Goal: Contribute content: Contribute content

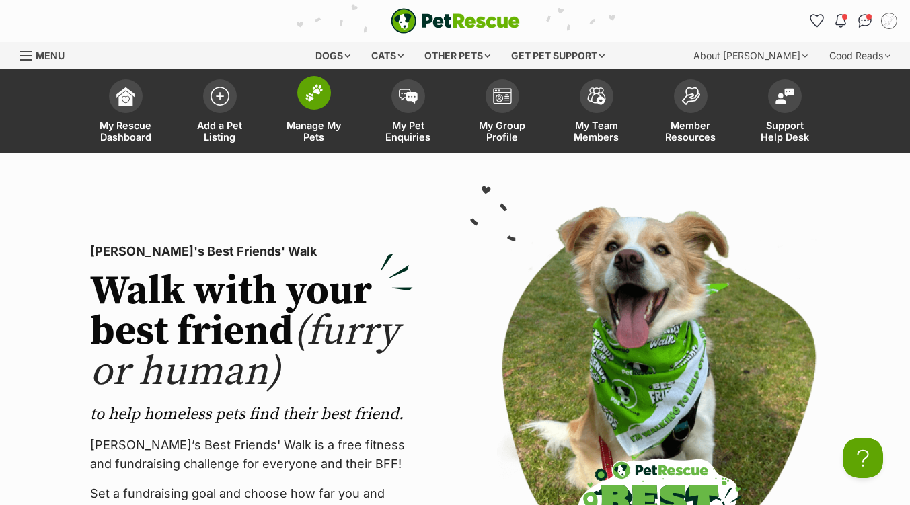
click at [318, 97] on img at bounding box center [314, 92] width 19 height 17
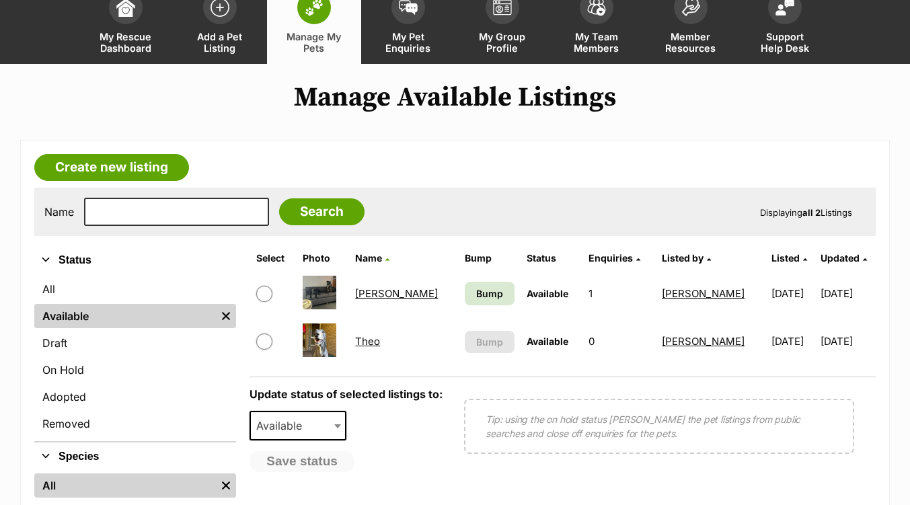
scroll to position [134, 0]
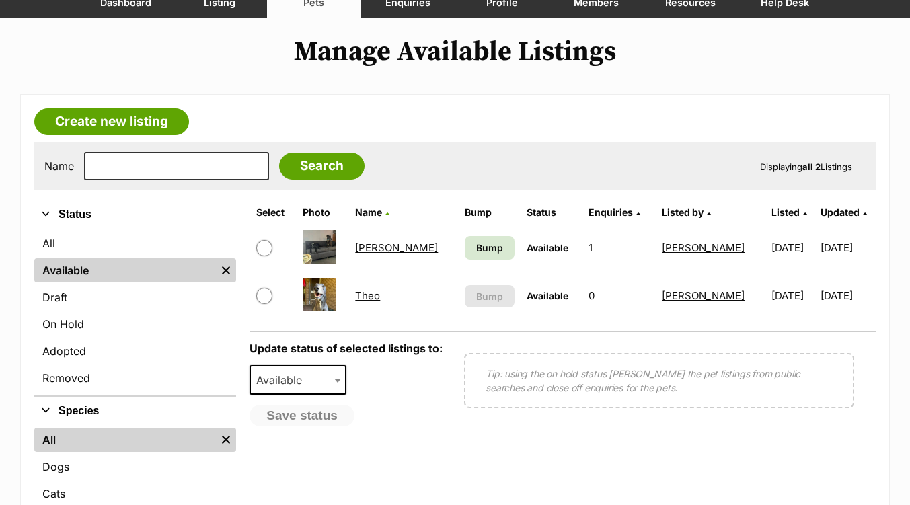
click at [372, 247] on link "Marcus" at bounding box center [396, 247] width 83 height 13
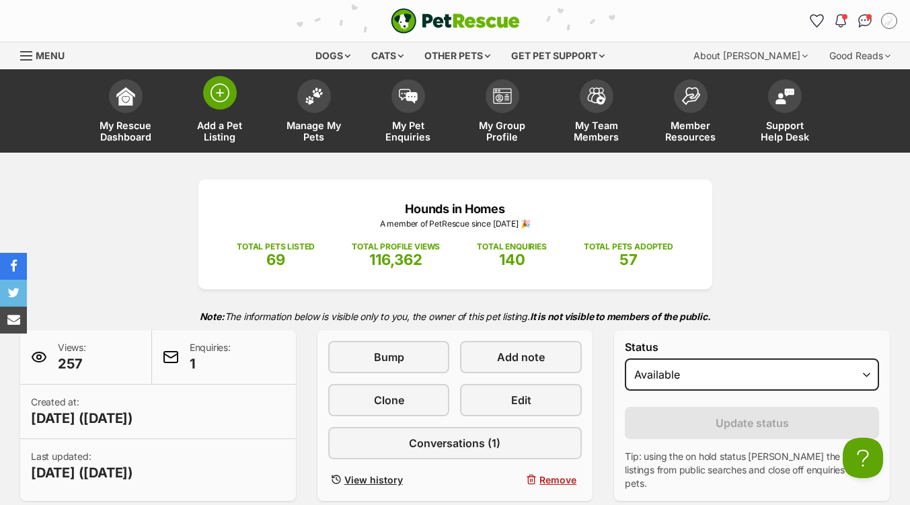
click at [218, 98] on img at bounding box center [219, 92] width 19 height 19
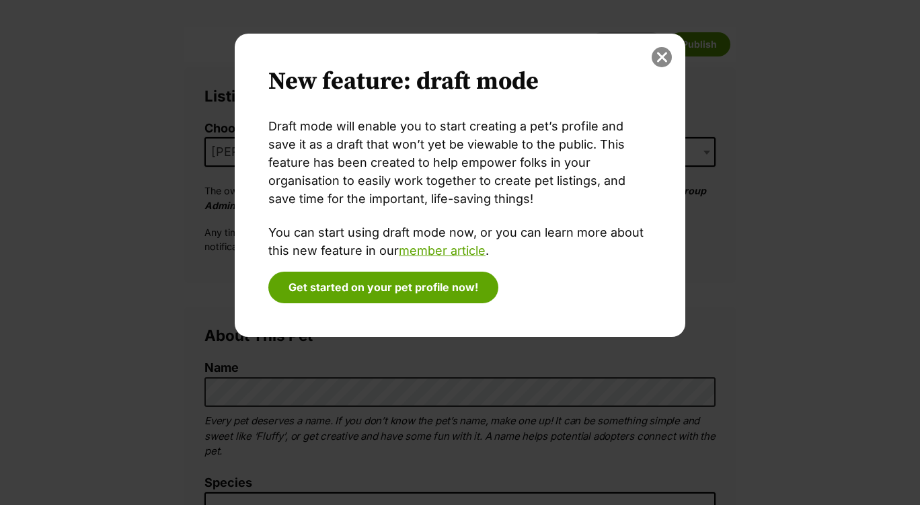
click at [662, 59] on button "close" at bounding box center [662, 57] width 20 height 20
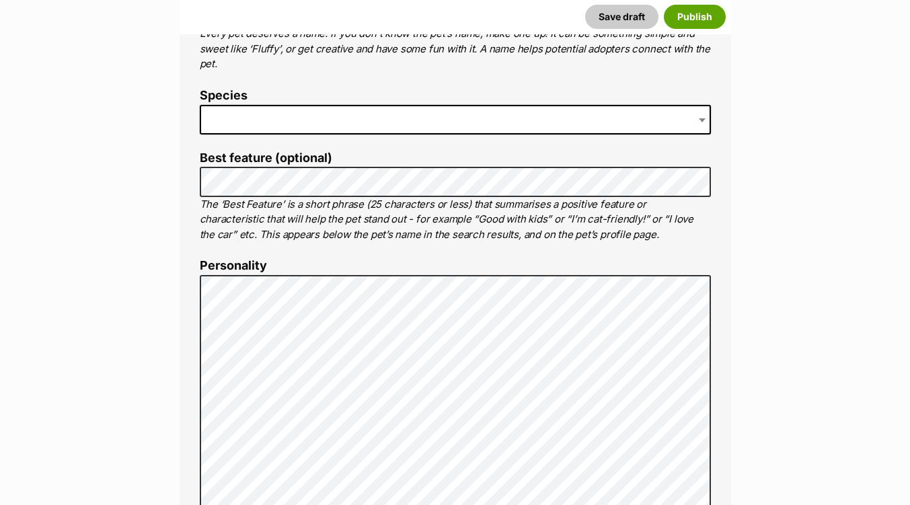
scroll to position [605, 0]
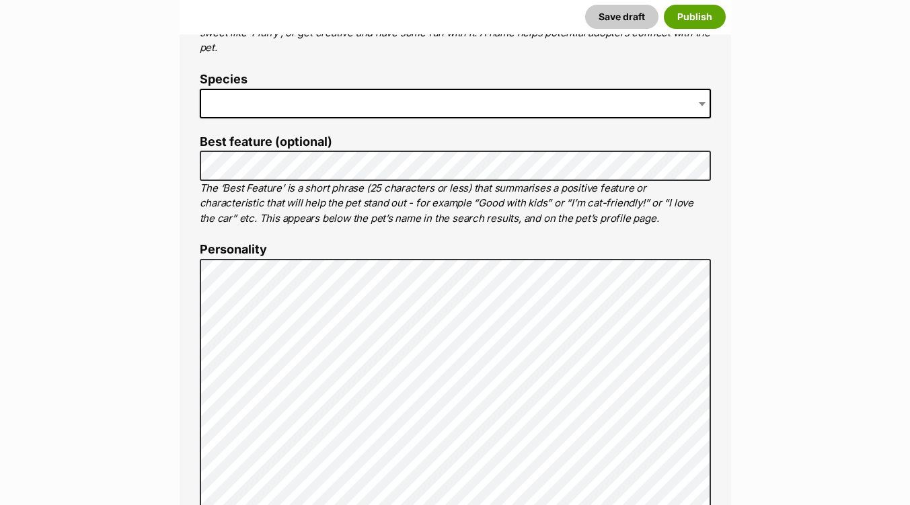
click at [230, 93] on span at bounding box center [455, 104] width 511 height 30
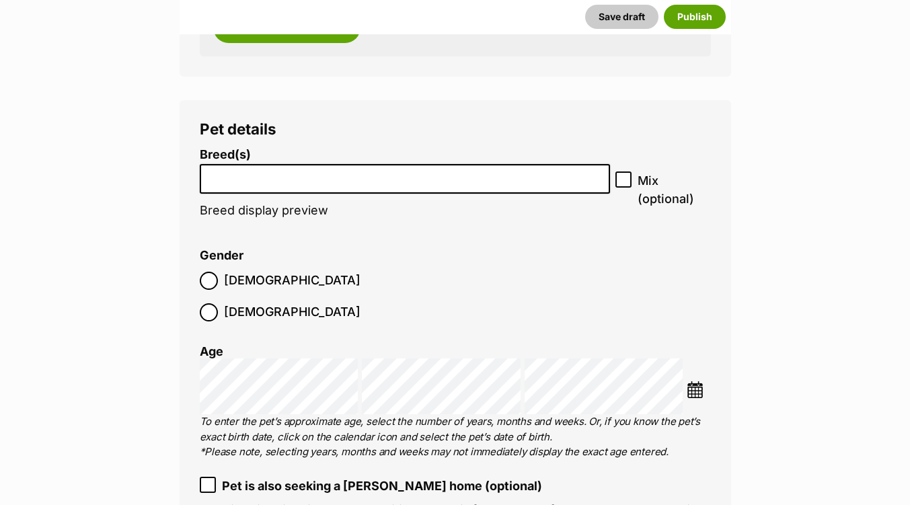
scroll to position [1936, 0]
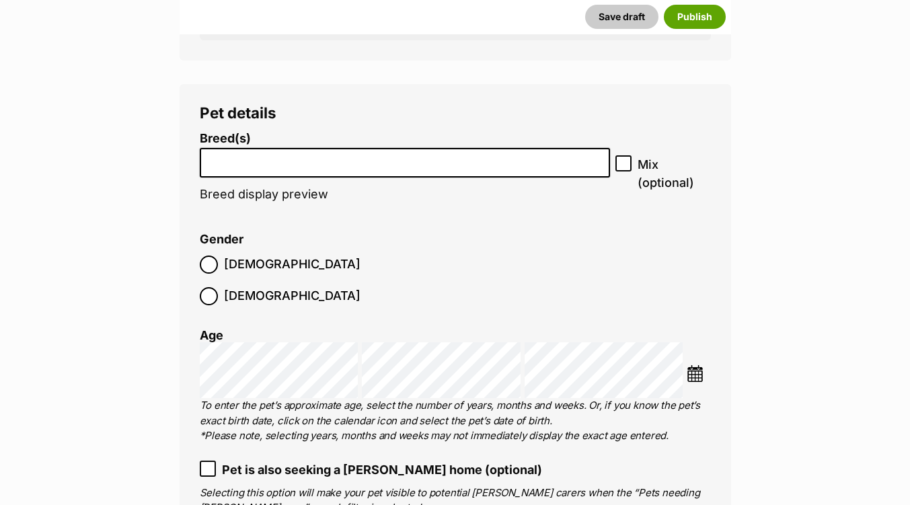
click at [231, 159] on input "search" at bounding box center [404, 160] width 401 height 14
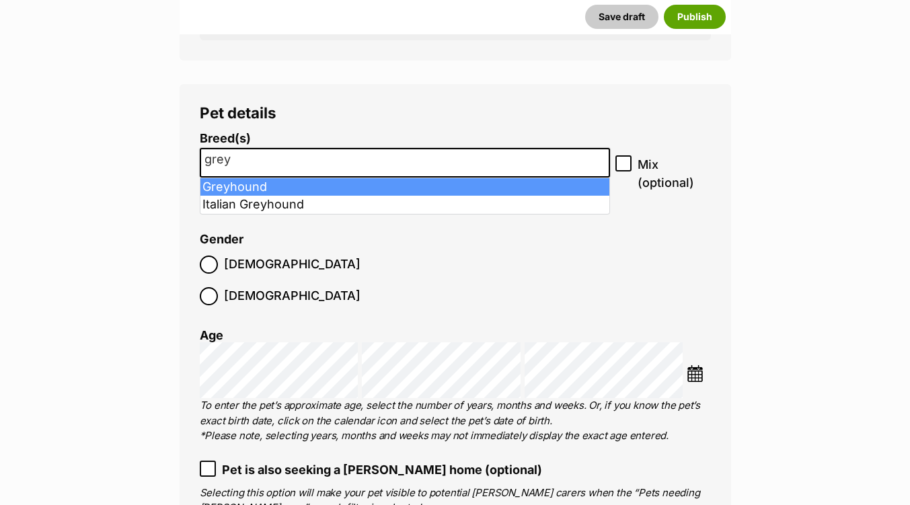
type input "grey"
select select "101"
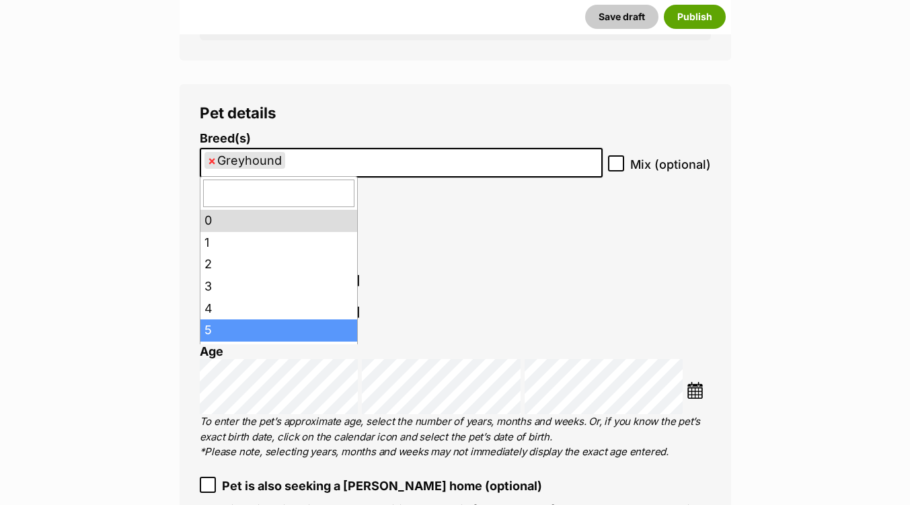
drag, startPoint x: 248, startPoint y: 322, endPoint x: 255, endPoint y: 325, distance: 7.5
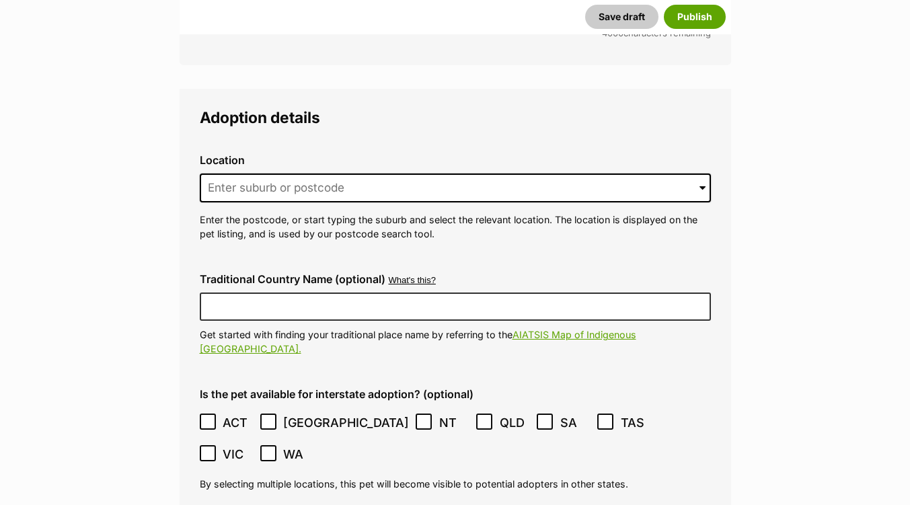
scroll to position [3550, 0]
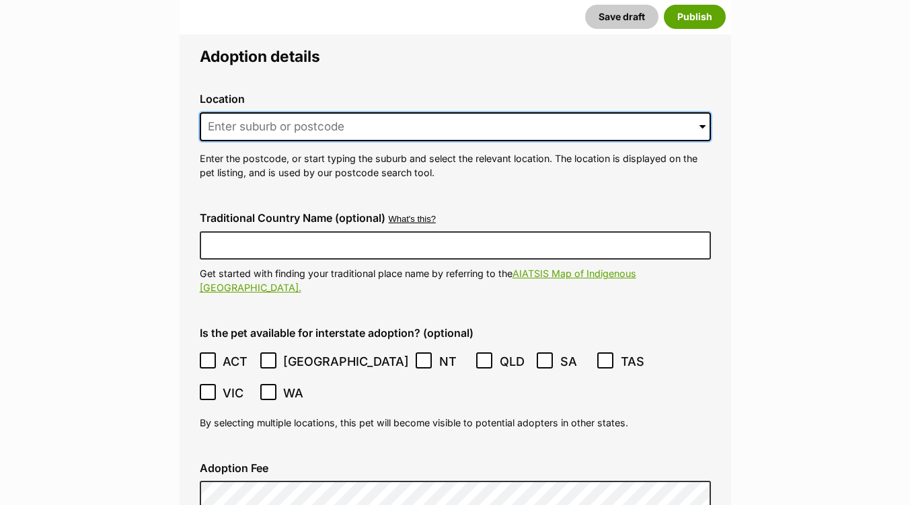
click at [255, 112] on input at bounding box center [455, 127] width 511 height 30
type input "Baulkham Hills"
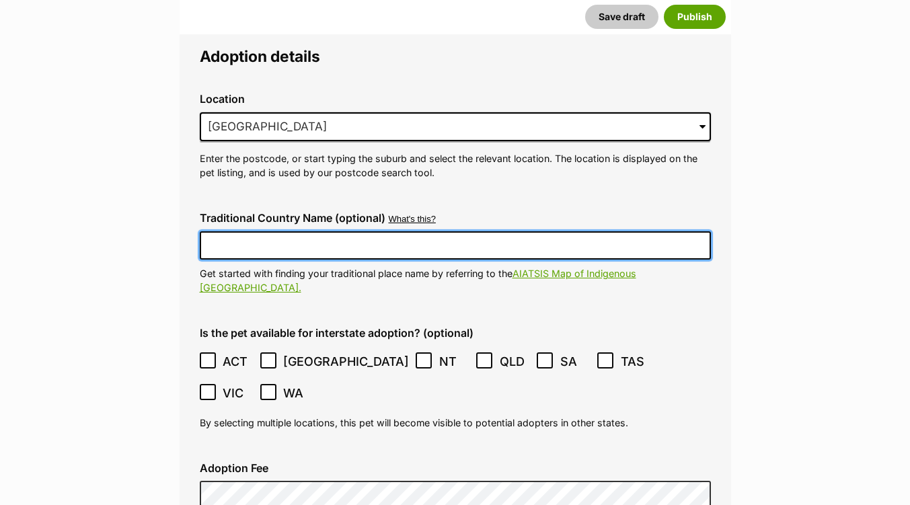
type input "Australia"
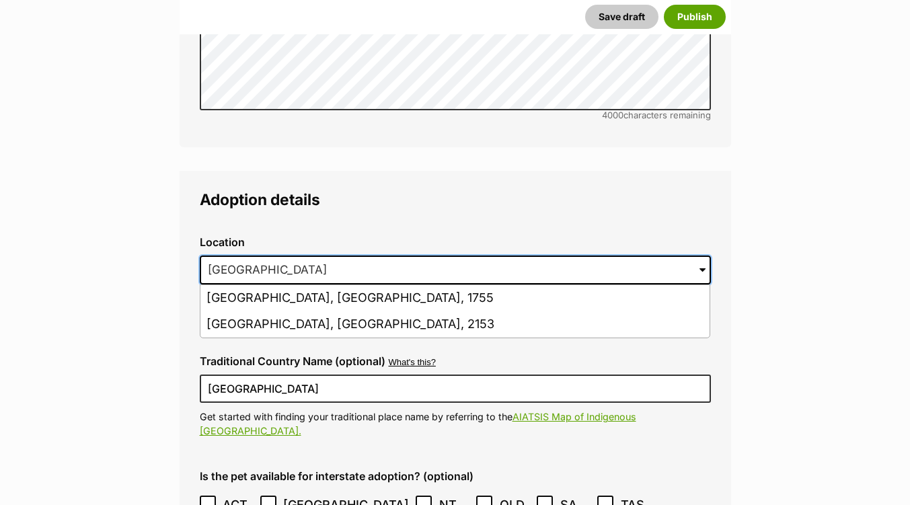
scroll to position [3464, 0]
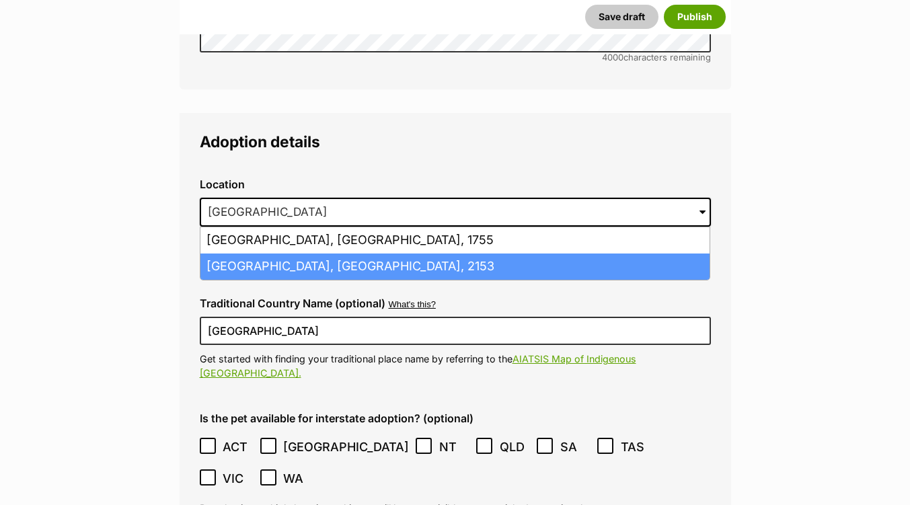
click at [415, 254] on li "Baulkham Hills, New South Wales, 2153" at bounding box center [454, 267] width 509 height 26
type input "Baulkham Hills, New South Wales, 2153"
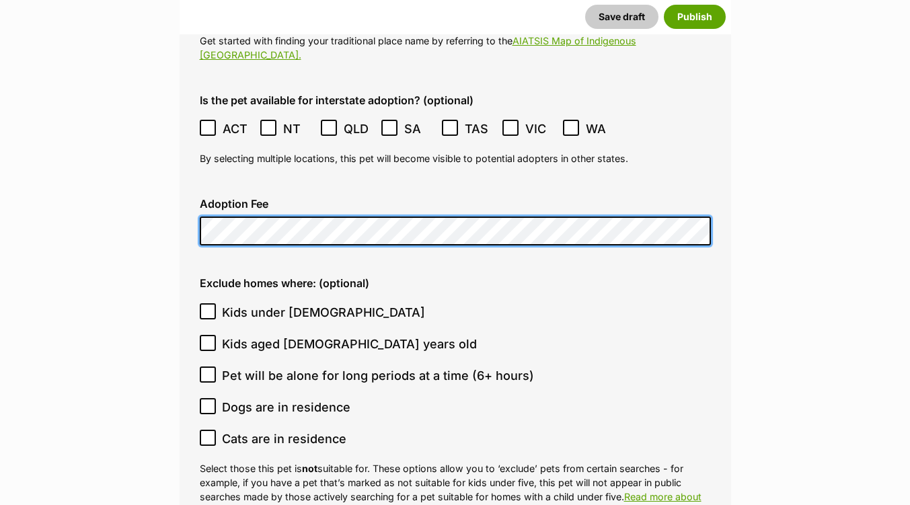
scroll to position [3868, 0]
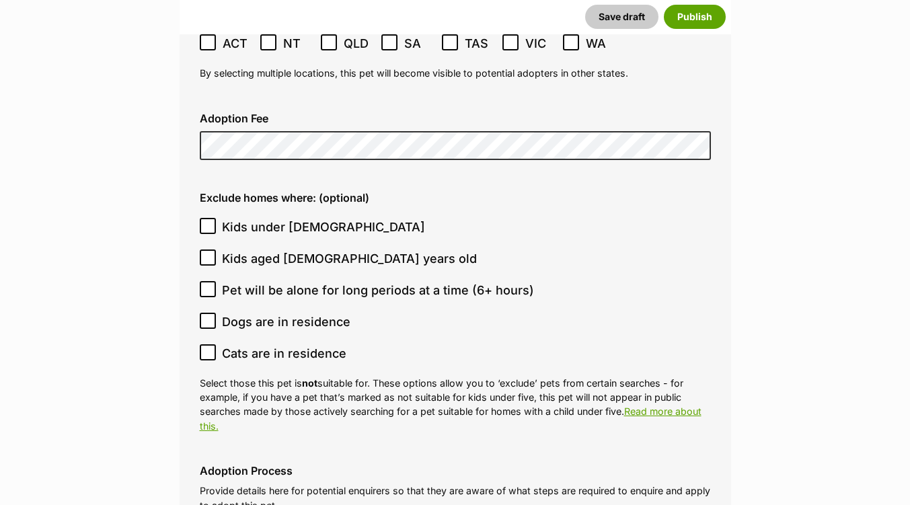
click at [208, 221] on icon at bounding box center [207, 225] width 9 height 9
click at [208, 218] on input "Kids under 5 years old" at bounding box center [208, 226] width 16 height 16
checkbox input "true"
drag, startPoint x: 204, startPoint y: 306, endPoint x: 217, endPoint y: 305, distance: 12.8
click at [206, 348] on icon at bounding box center [207, 352] width 9 height 9
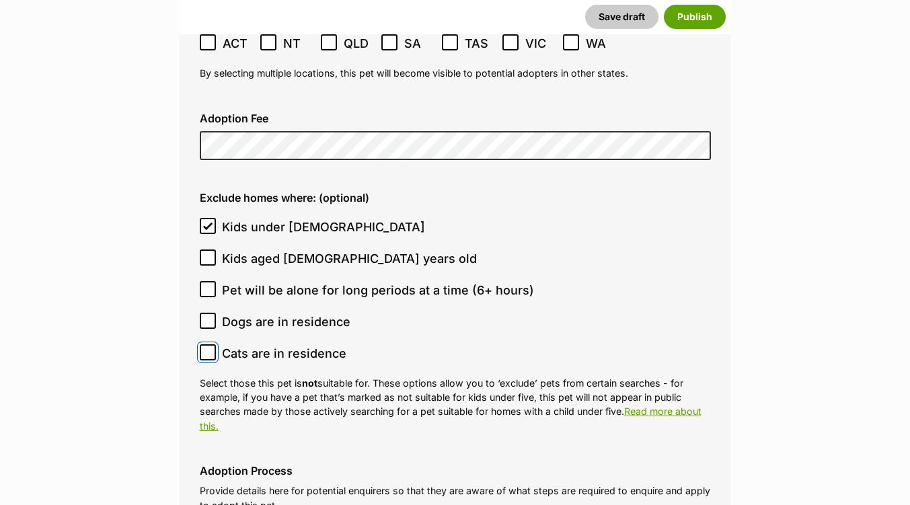
click at [206, 344] on input "Cats are in residence" at bounding box center [208, 352] width 16 height 16
checkbox input "true"
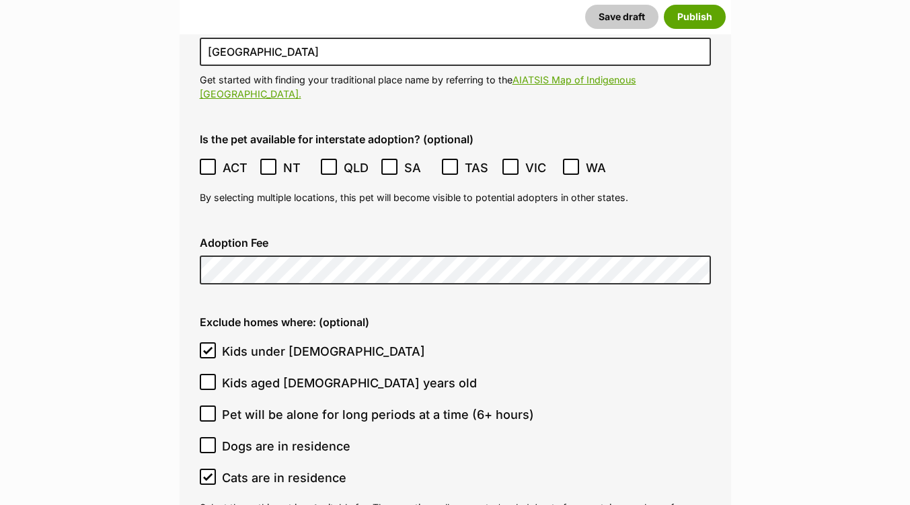
scroll to position [0, 0]
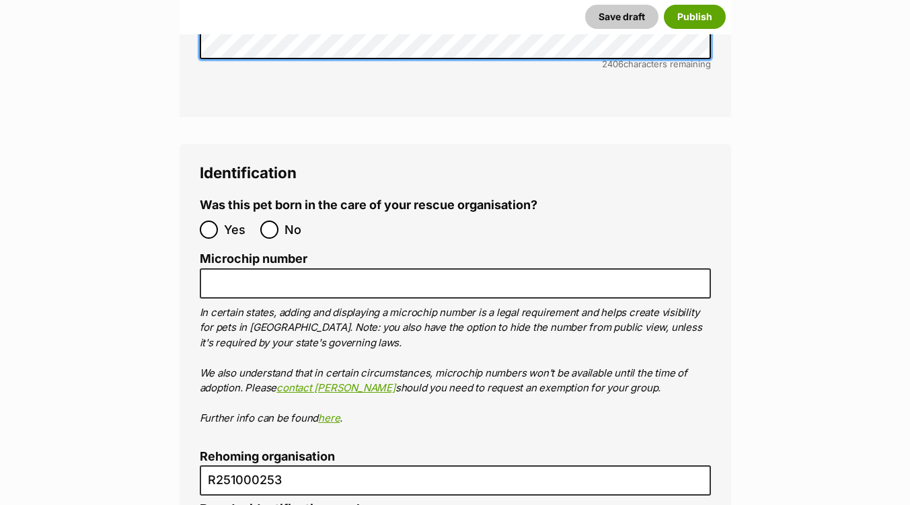
scroll to position [5092, 0]
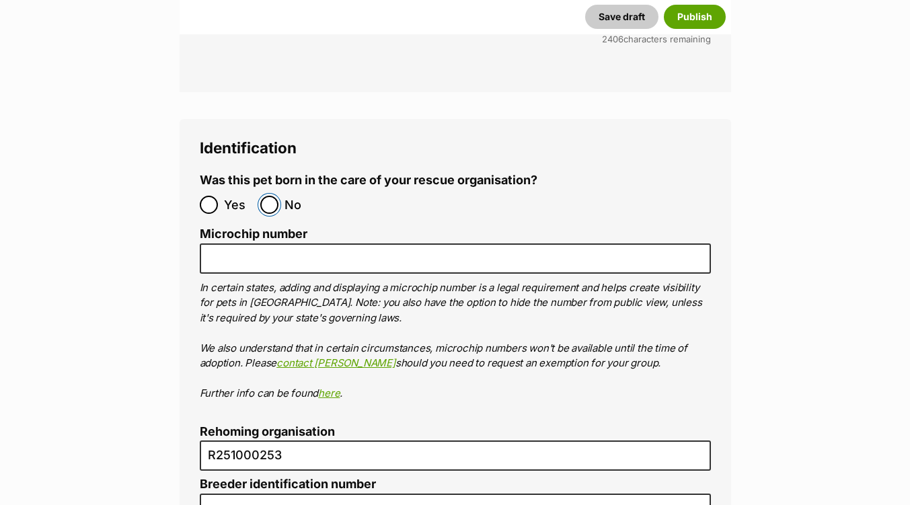
click at [266, 196] on input "No" at bounding box center [269, 205] width 18 height 18
radio input "true"
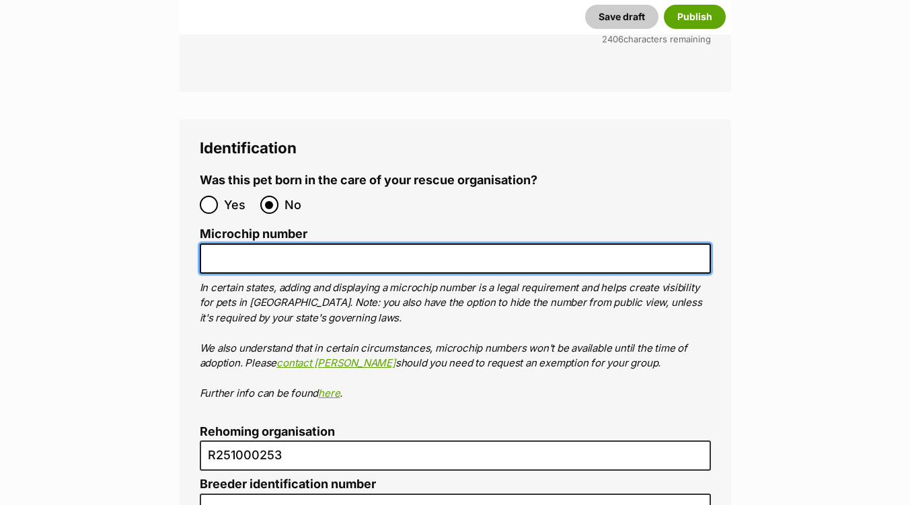
click at [221, 243] on input "Microchip number" at bounding box center [455, 258] width 511 height 30
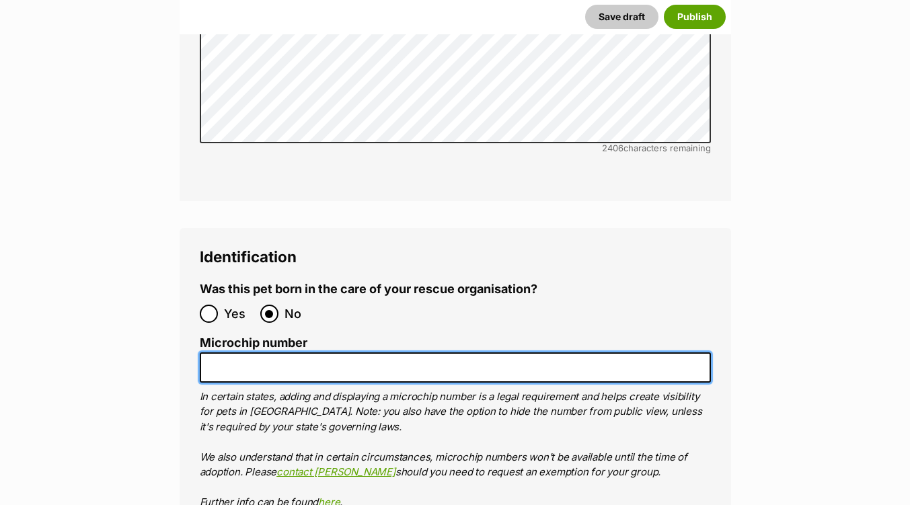
scroll to position [4957, 0]
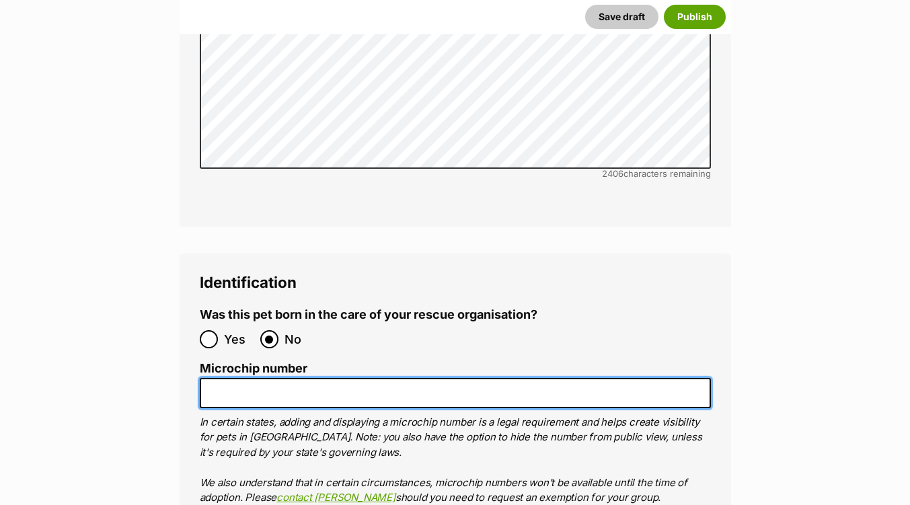
click at [217, 378] on input "Microchip number" at bounding box center [455, 393] width 511 height 30
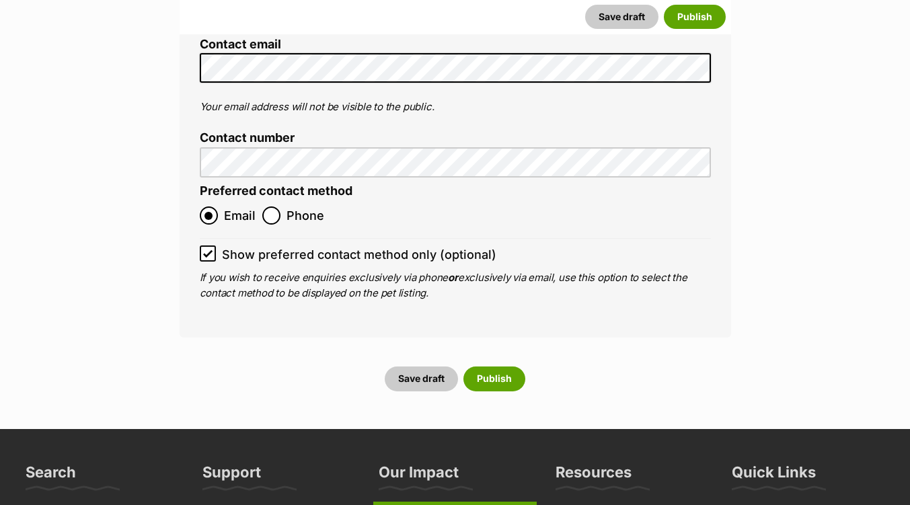
scroll to position [5966, 0]
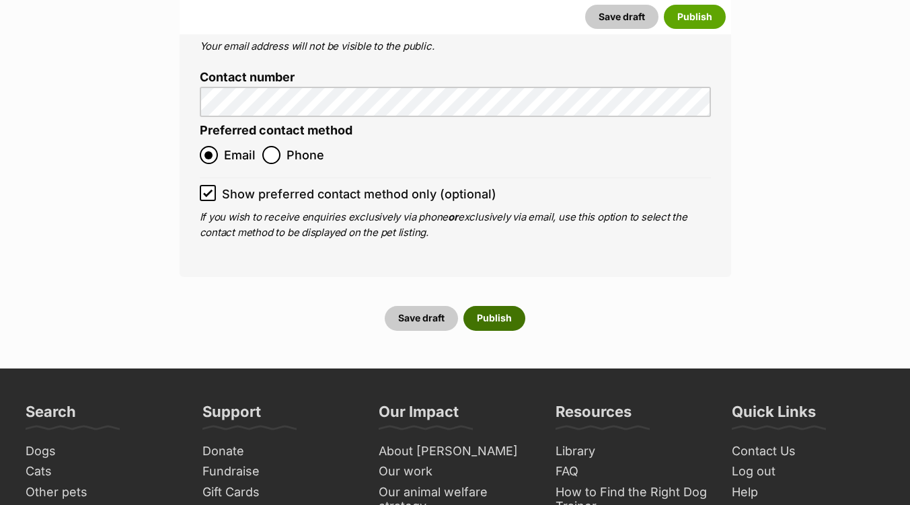
type input "9560000074681"
click at [512, 306] on button "Publish" at bounding box center [494, 318] width 62 height 24
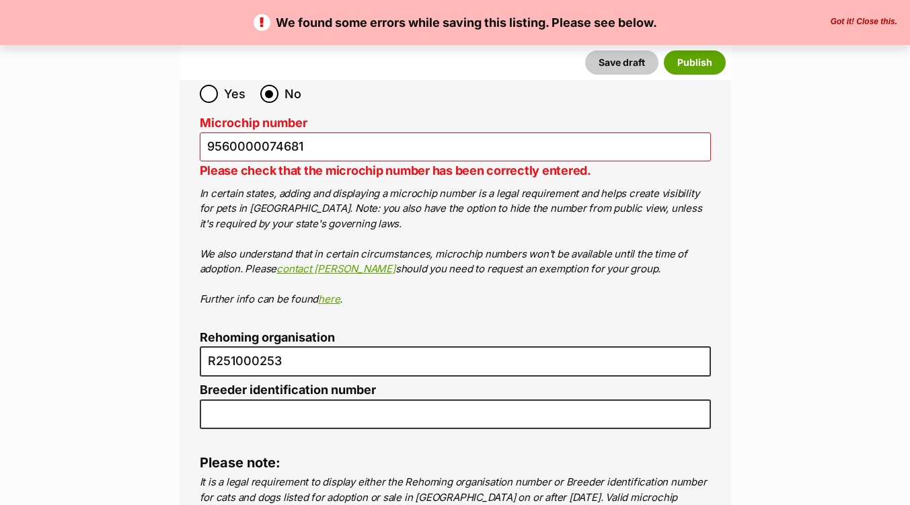
scroll to position [5111, 0]
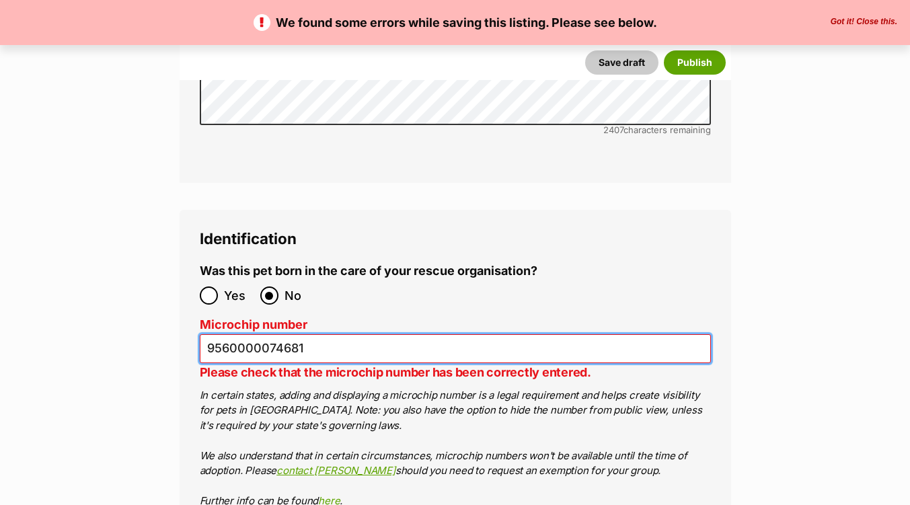
click at [312, 334] on input "9560000074681" at bounding box center [455, 348] width 511 height 29
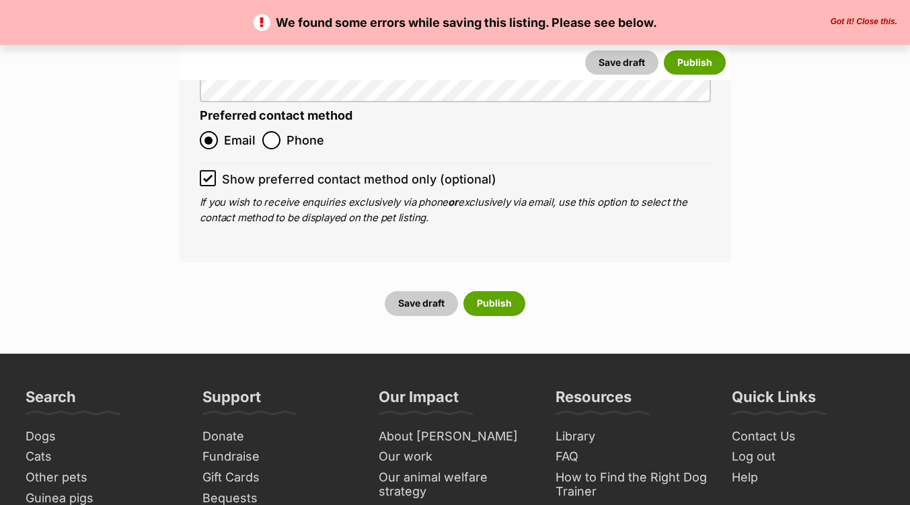
scroll to position [5920, 0]
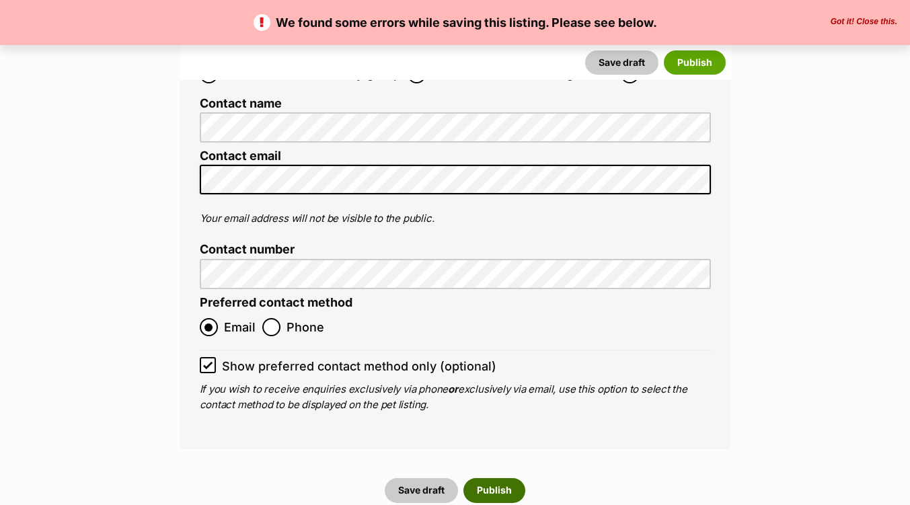
type input "956000007468116"
click at [496, 478] on button "Publish" at bounding box center [494, 490] width 62 height 24
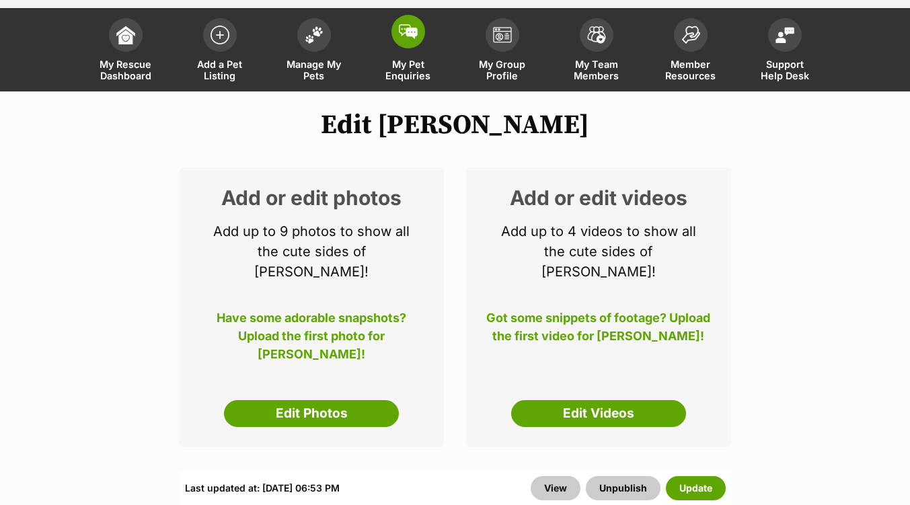
scroll to position [134, 0]
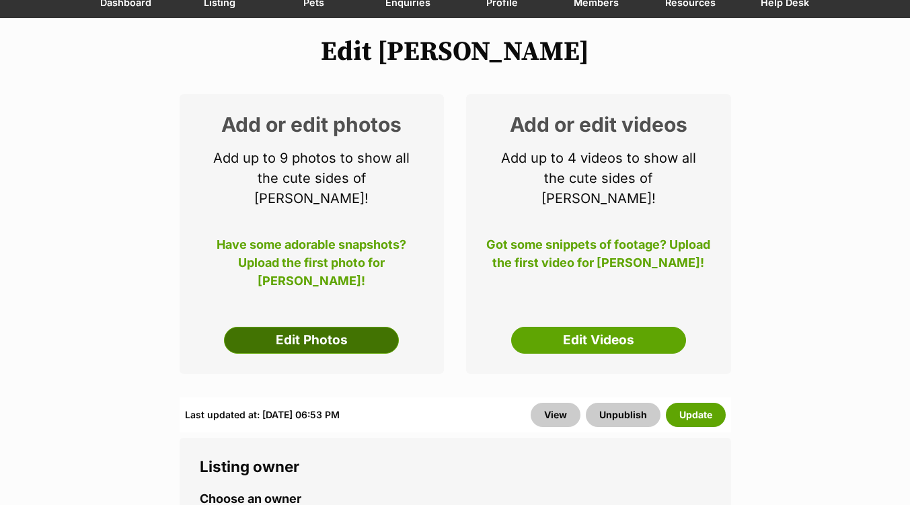
click at [322, 327] on link "Edit Photos" at bounding box center [311, 340] width 175 height 27
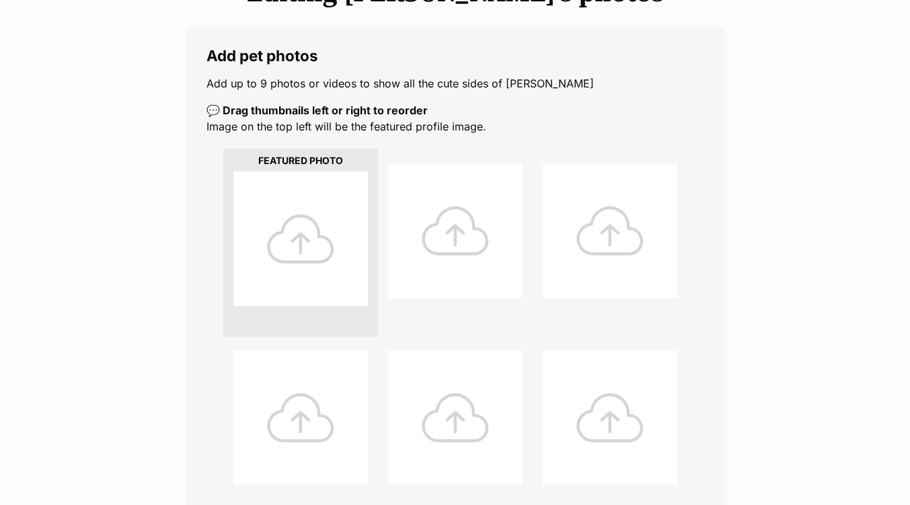
click at [292, 243] on div at bounding box center [300, 238] width 134 height 134
click at [300, 239] on div at bounding box center [300, 238] width 134 height 134
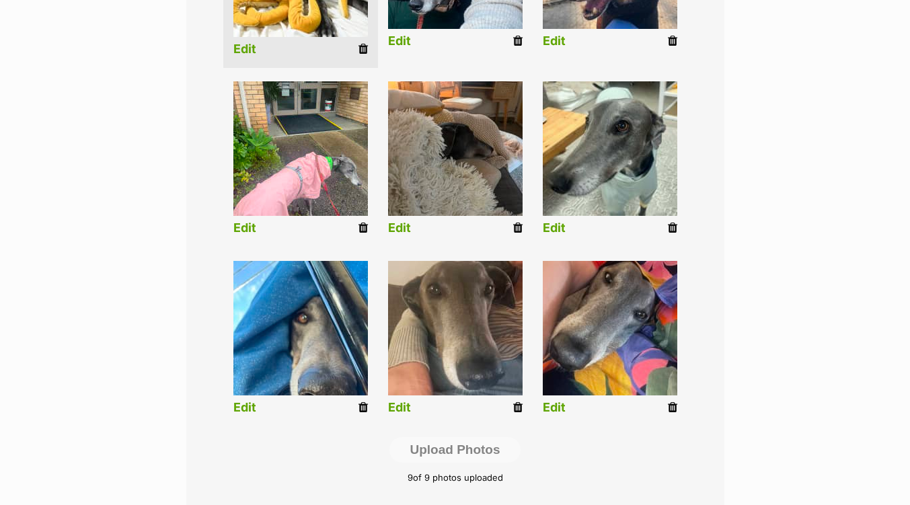
scroll to position [672, 0]
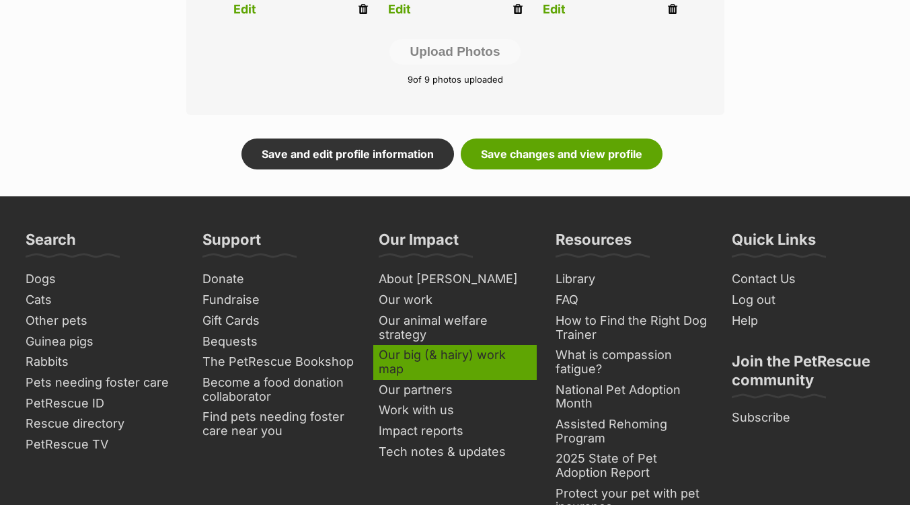
scroll to position [807, 0]
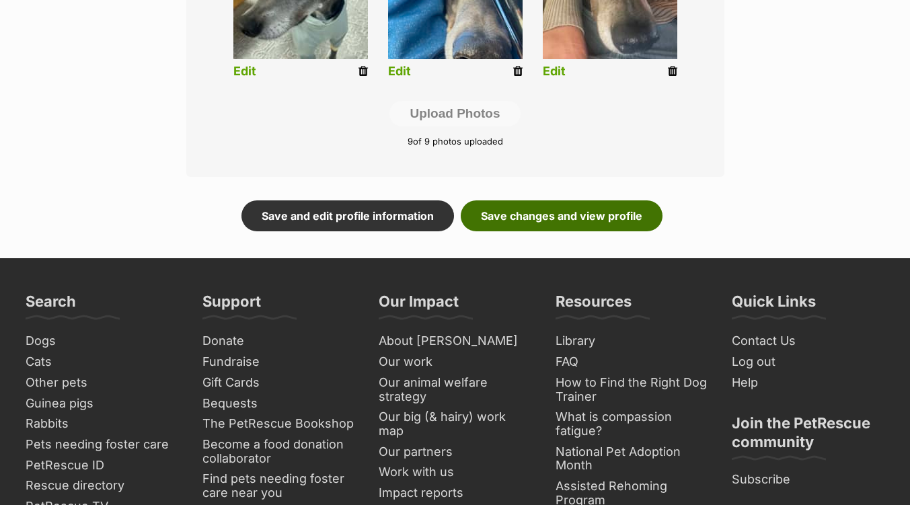
click at [594, 217] on link "Save changes and view profile" at bounding box center [562, 215] width 202 height 31
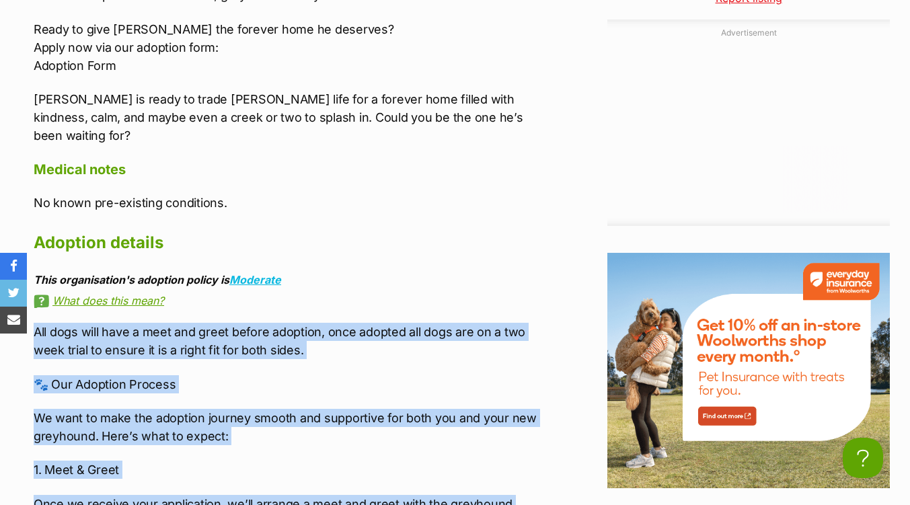
drag, startPoint x: 377, startPoint y: 217, endPoint x: 34, endPoint y: 288, distance: 350.3
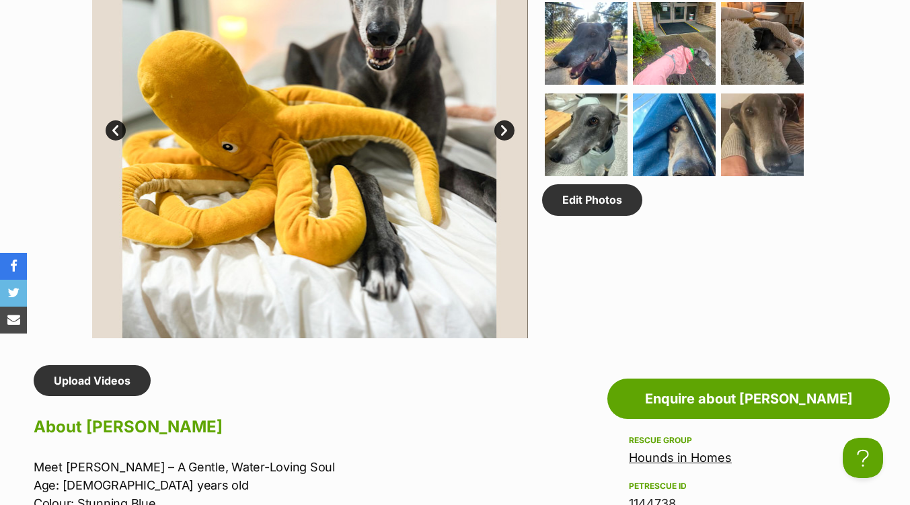
click at [249, 217] on img at bounding box center [310, 120] width 436 height 436
click at [78, 13] on section "Available 1 of 9 images 1 of 9 images 1 of 9 images 1 of 9 images 1 of 9 images…" at bounding box center [455, 110] width 767 height 456
